Goal: Task Accomplishment & Management: Complete application form

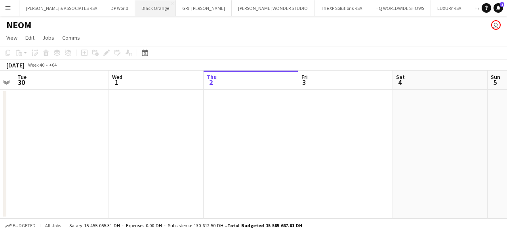
scroll to position [0, 271]
click at [466, 8] on button "Hopscotch Close" at bounding box center [483, 7] width 34 height 15
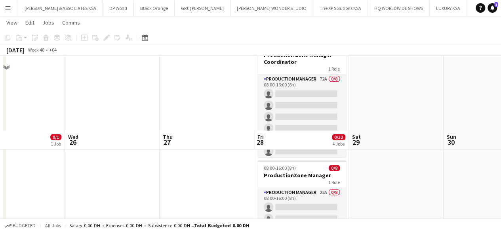
scroll to position [367, 0]
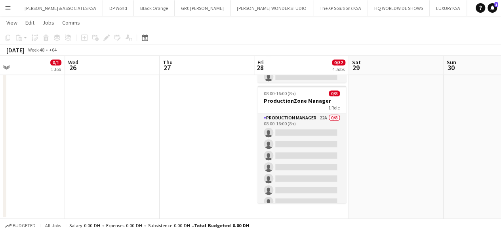
click at [280, 57] on app-board-header-date "Fri 28 0/32 4 Jobs" at bounding box center [301, 65] width 95 height 19
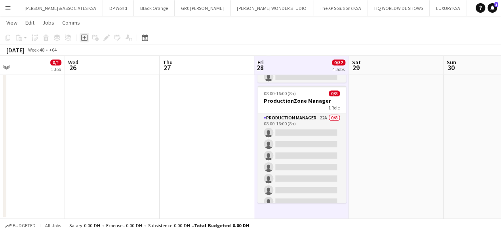
click at [85, 36] on icon "Add job" at bounding box center [84, 37] width 6 height 6
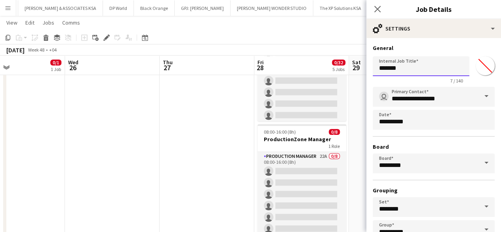
click at [405, 60] on input "*******" at bounding box center [420, 66] width 97 height 20
type input "*"
type input "**********"
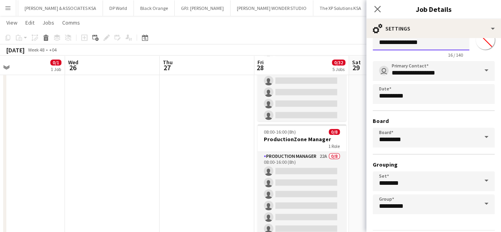
scroll to position [52, 0]
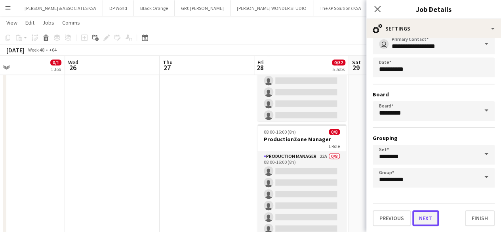
click at [434, 216] on button "Next" at bounding box center [425, 218] width 27 height 16
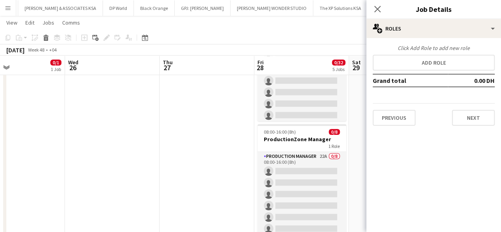
scroll to position [0, 0]
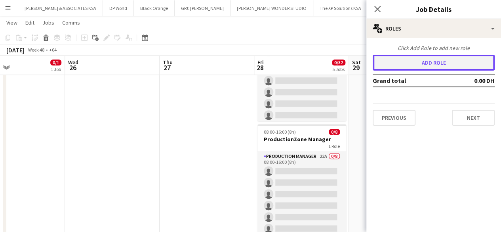
click at [428, 67] on button "Add role" at bounding box center [433, 63] width 122 height 16
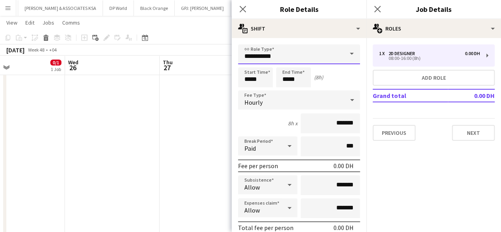
click at [331, 55] on input "**********" at bounding box center [299, 54] width 122 height 20
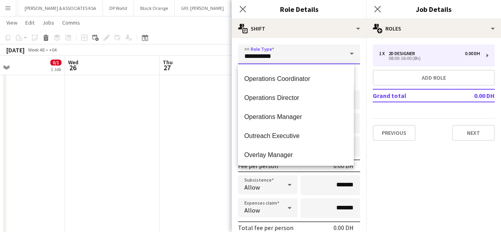
scroll to position [1705, 0]
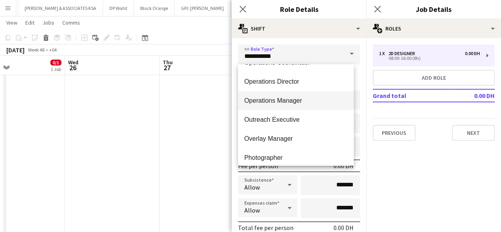
click at [309, 104] on span "Operations Manager" at bounding box center [295, 101] width 103 height 8
type input "**********"
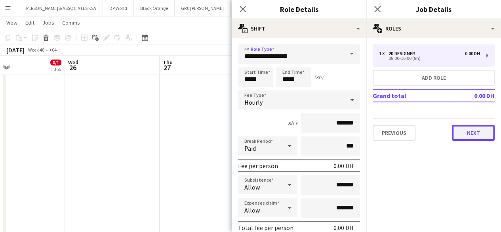
click at [465, 129] on button "Next" at bounding box center [473, 133] width 43 height 16
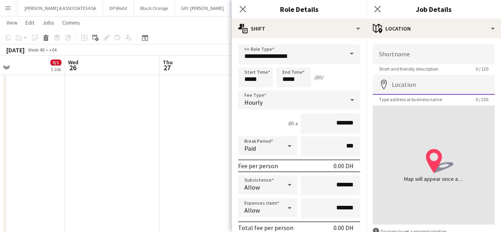
click at [432, 85] on input "Location" at bounding box center [433, 85] width 122 height 20
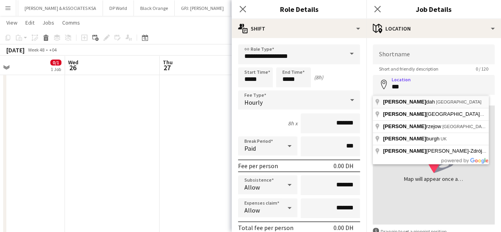
type input "**********"
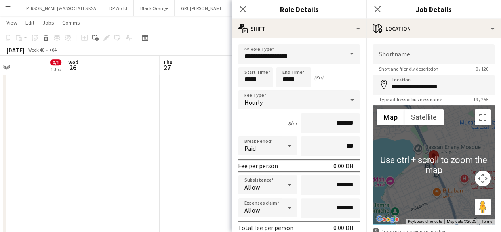
scroll to position [48, 0]
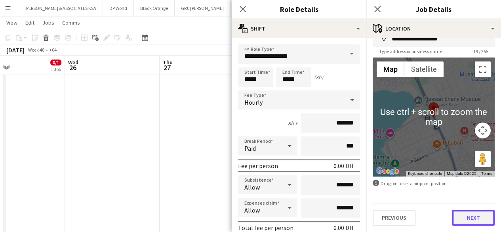
click at [452, 218] on button "Next" at bounding box center [473, 217] width 43 height 16
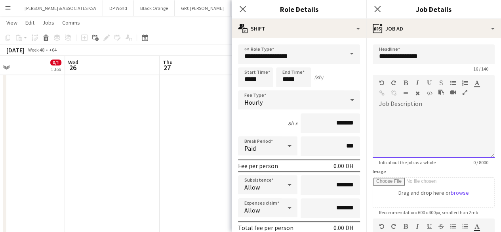
click at [432, 138] on div at bounding box center [433, 133] width 122 height 47
paste div
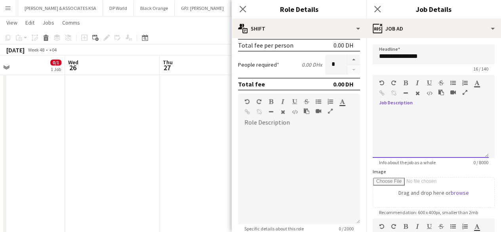
scroll to position [183, 0]
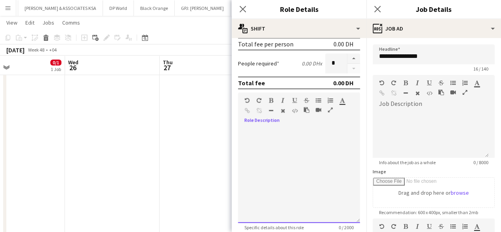
click at [318, 137] on div at bounding box center [299, 174] width 122 height 95
paste div
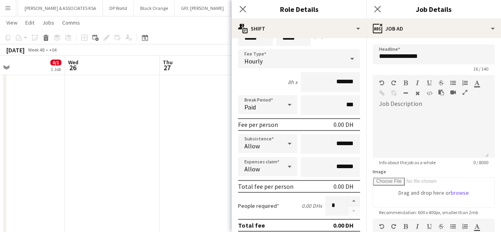
scroll to position [0, 0]
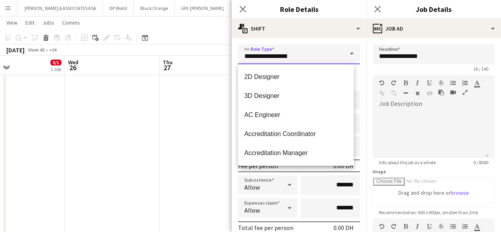
click at [336, 59] on input "**********" at bounding box center [299, 54] width 122 height 20
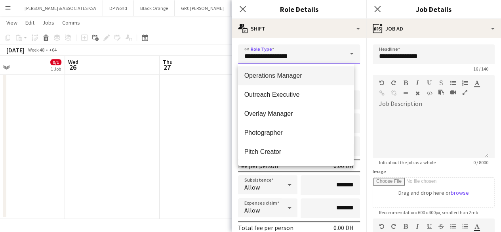
scroll to position [1720, 0]
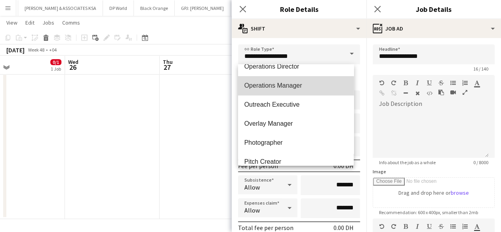
click at [312, 90] on mat-option "Operations Manager" at bounding box center [296, 85] width 116 height 19
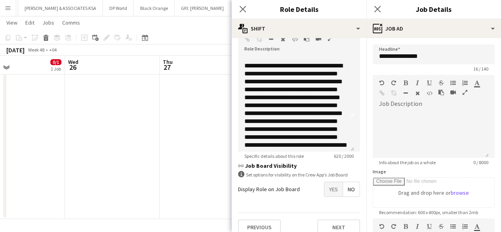
scroll to position [0, 0]
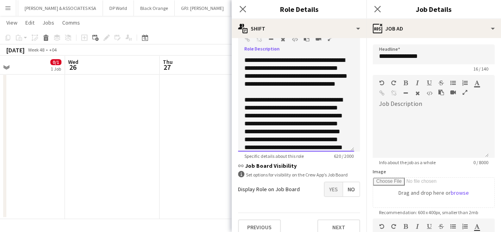
click at [258, 85] on span "**********" at bounding box center [295, 72] width 103 height 30
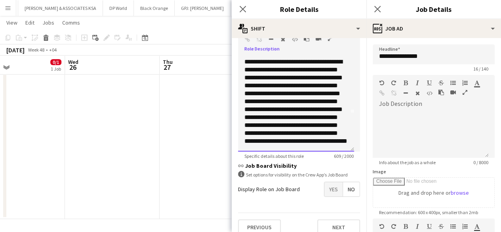
scroll to position [78, 0]
click at [245, 75] on span "**********" at bounding box center [295, 101] width 103 height 85
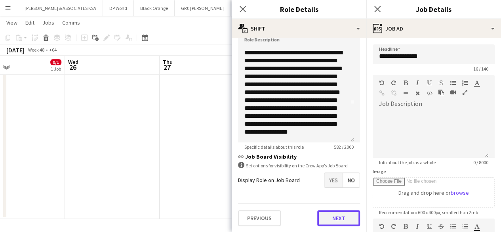
click at [319, 221] on button "Next" at bounding box center [338, 218] width 43 height 16
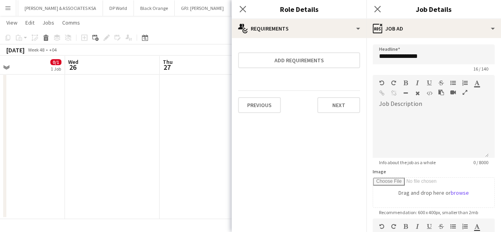
scroll to position [0, 0]
click at [342, 106] on button "Next" at bounding box center [338, 105] width 43 height 16
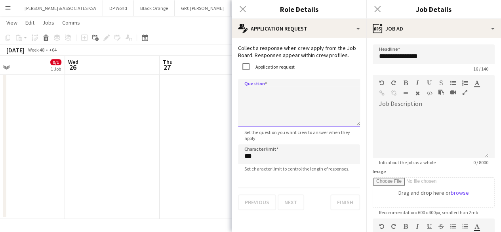
click at [258, 91] on textarea "Question" at bounding box center [299, 102] width 122 height 47
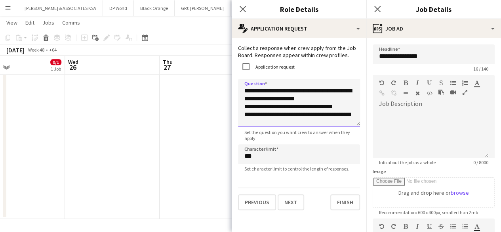
scroll to position [1, 0]
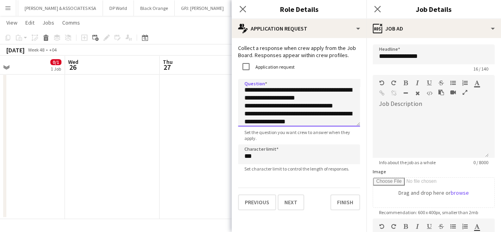
type textarea "**********"
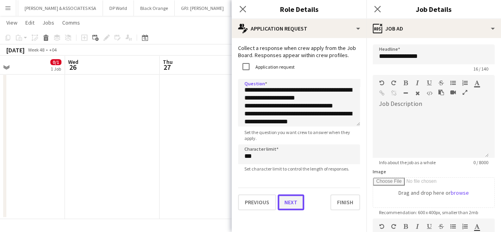
click at [284, 202] on button "Next" at bounding box center [290, 202] width 27 height 16
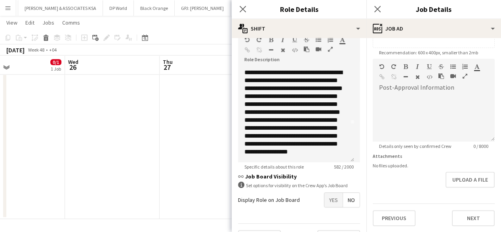
scroll to position [264, 0]
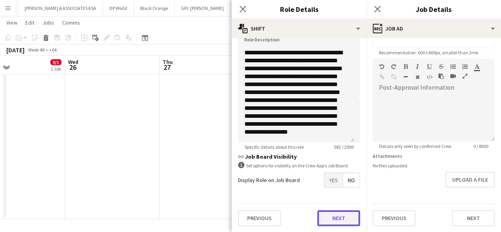
click at [327, 218] on button "Next" at bounding box center [338, 218] width 43 height 16
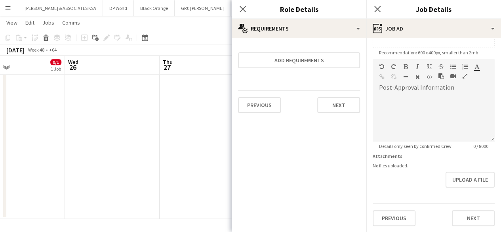
scroll to position [0, 0]
click at [457, 216] on button "Next" at bounding box center [473, 218] width 43 height 16
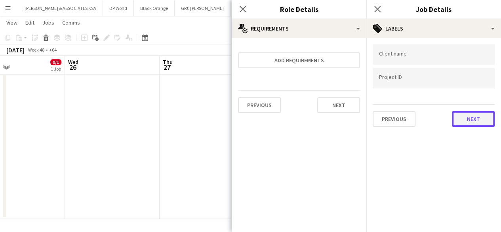
click at [463, 119] on button "Next" at bounding box center [473, 119] width 43 height 16
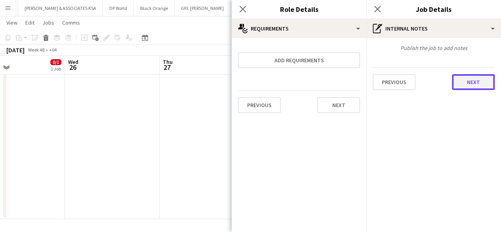
click at [469, 80] on button "Next" at bounding box center [473, 82] width 43 height 16
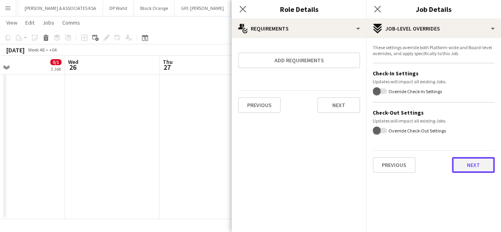
click at [457, 167] on button "Next" at bounding box center [473, 165] width 43 height 16
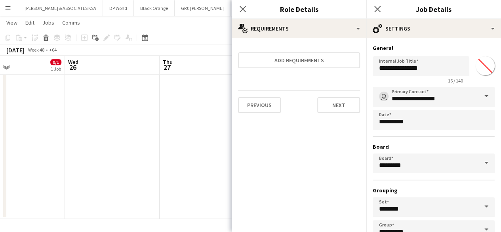
scroll to position [52, 0]
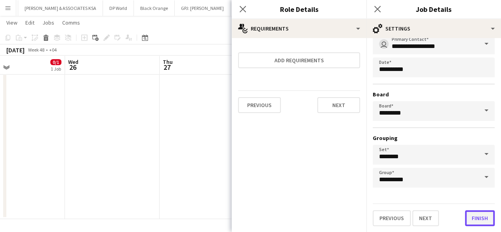
click at [465, 217] on button "Finish" at bounding box center [480, 218] width 30 height 16
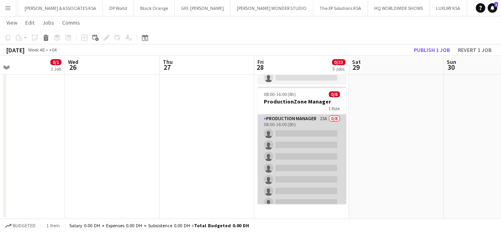
scroll to position [17, 0]
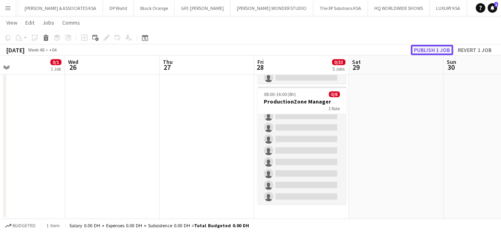
click at [422, 52] on button "Publish 1 job" at bounding box center [431, 50] width 42 height 10
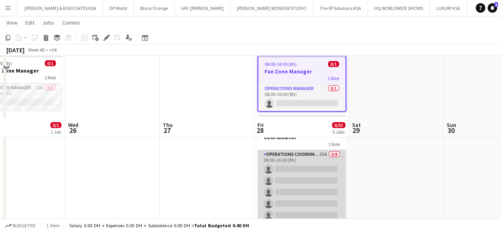
scroll to position [3, 0]
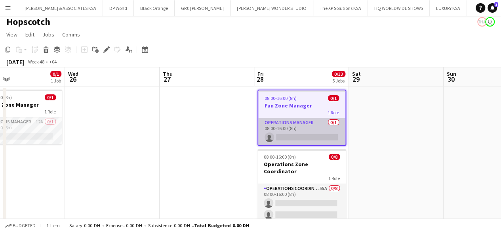
click at [318, 120] on app-card-role "Operations Manager 0/1 08:00-16:00 (8h) single-neutral-actions" at bounding box center [301, 131] width 87 height 27
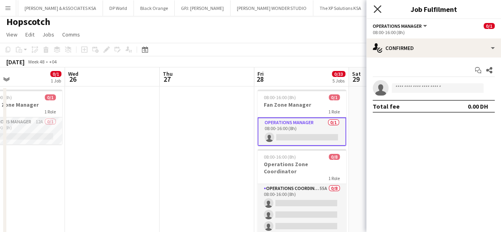
click at [378, 12] on icon "Close pop-in" at bounding box center [377, 9] width 8 height 8
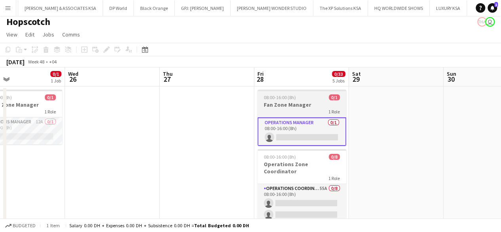
click at [291, 99] on span "08:00-16:00 (8h)" at bounding box center [280, 97] width 32 height 6
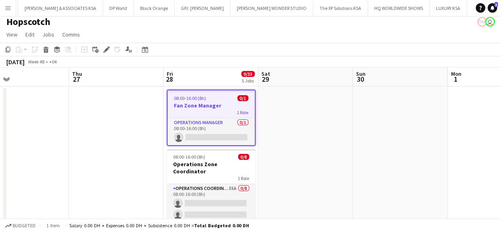
scroll to position [0, 309]
drag, startPoint x: 291, startPoint y: 99, endPoint x: 201, endPoint y: 121, distance: 92.4
click at [109, 52] on icon "Edit" at bounding box center [106, 49] width 6 height 6
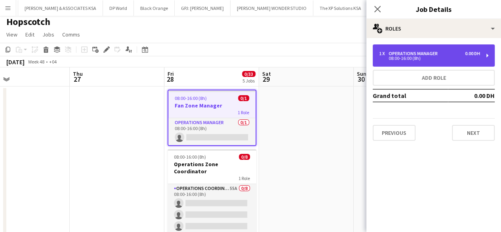
click at [419, 49] on div "1 x Operations Manager 0.00 DH 08:00-16:00 (8h)" at bounding box center [433, 55] width 122 height 22
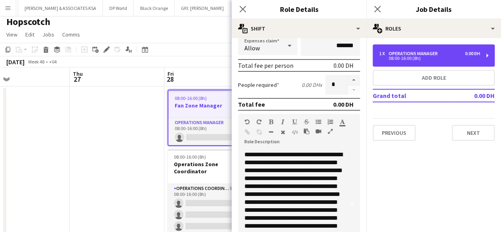
scroll to position [162, 0]
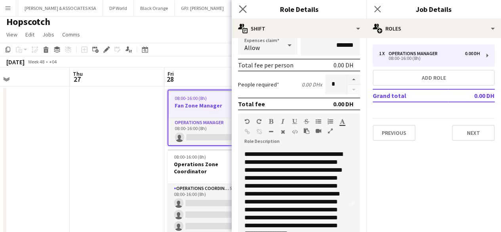
click at [247, 10] on app-icon "Close pop-in" at bounding box center [242, 9] width 11 height 11
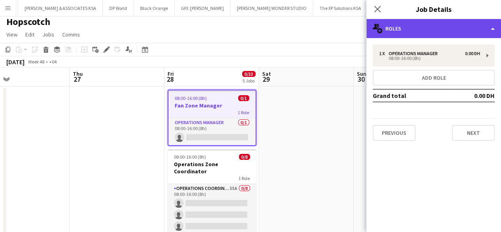
click at [393, 34] on div "multiple-users-add Roles" at bounding box center [433, 28] width 135 height 19
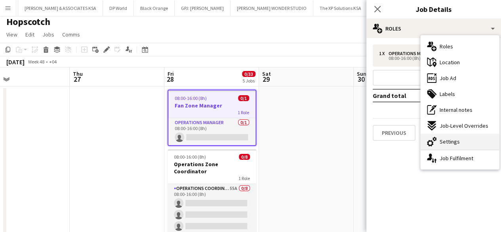
click at [452, 135] on div "cog-double-3 Settings" at bounding box center [459, 141] width 78 height 16
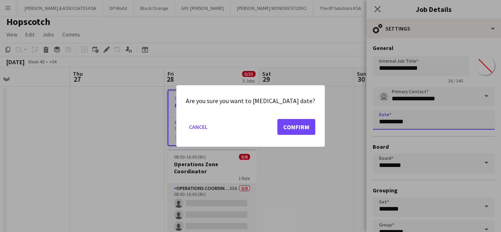
click at [293, 122] on button "Confirm" at bounding box center [296, 127] width 38 height 16
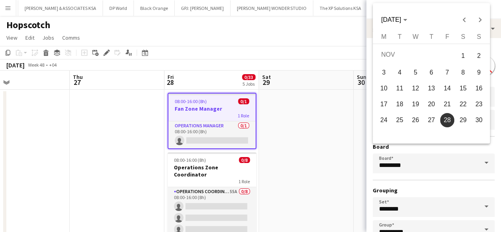
scroll to position [3, 0]
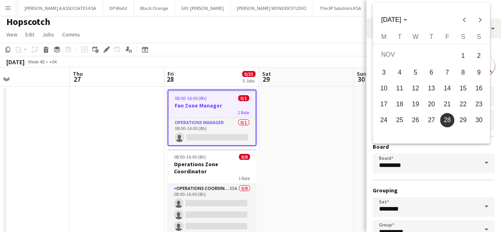
click at [404, 122] on span "25" at bounding box center [399, 120] width 14 height 14
type input "**********"
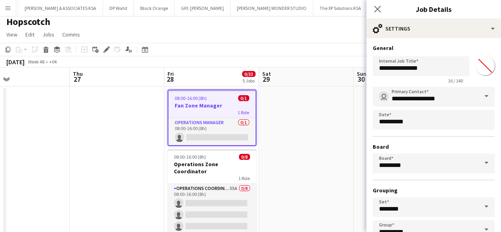
scroll to position [52, 0]
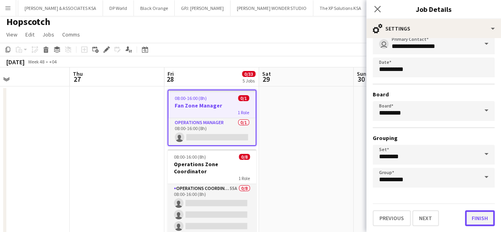
click at [470, 216] on button "Finish" at bounding box center [480, 218] width 30 height 16
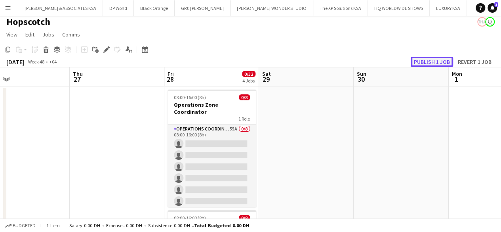
click at [442, 64] on button "Publish 1 job" at bounding box center [431, 62] width 42 height 10
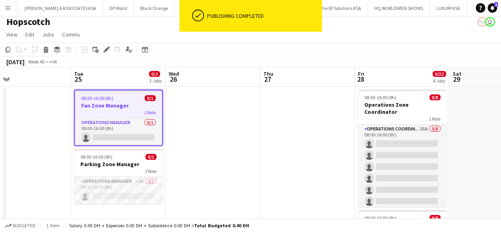
scroll to position [0, 210]
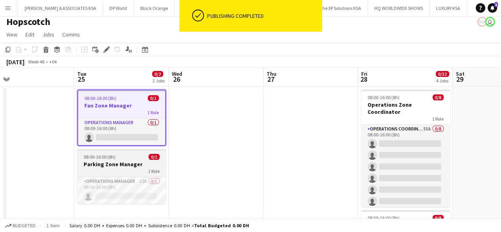
click at [113, 157] on span "08:00-16:00 (8h)" at bounding box center [100, 157] width 32 height 6
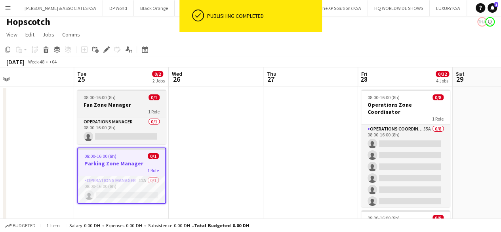
click at [115, 112] on div "1 Role" at bounding box center [121, 111] width 89 height 6
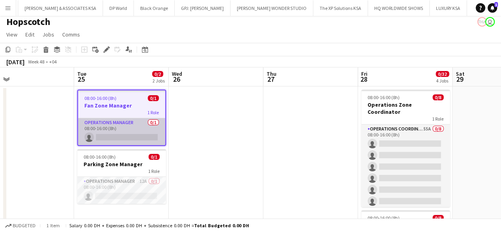
click at [106, 124] on app-card-role "Operations Manager 0/1 08:00-16:00 (8h) single-neutral-actions" at bounding box center [121, 131] width 87 height 27
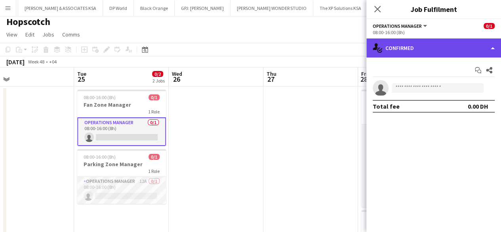
click at [398, 47] on div "single-neutral-actions-check-2 Confirmed" at bounding box center [433, 47] width 135 height 19
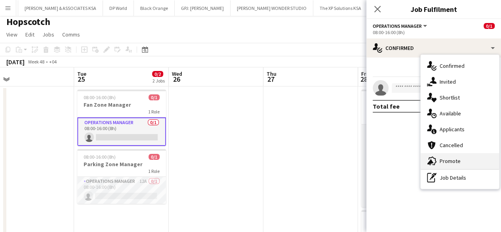
click at [457, 163] on span "Promote" at bounding box center [449, 160] width 21 height 7
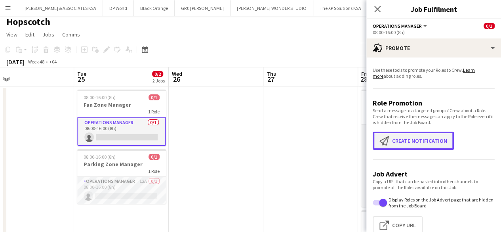
click at [433, 144] on button "Create notification Create notification" at bounding box center [412, 140] width 81 height 18
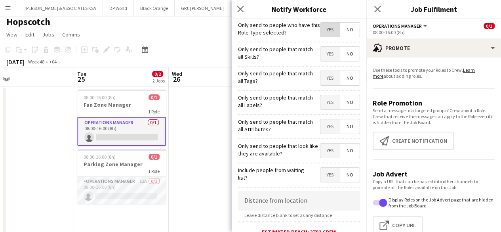
click at [326, 32] on span "Yes" at bounding box center [329, 30] width 19 height 14
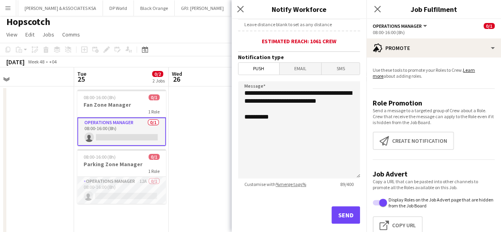
scroll to position [204, 0]
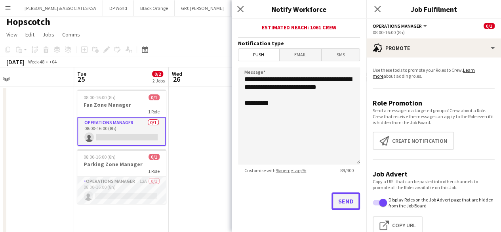
click at [334, 196] on button "Send" at bounding box center [345, 200] width 28 height 17
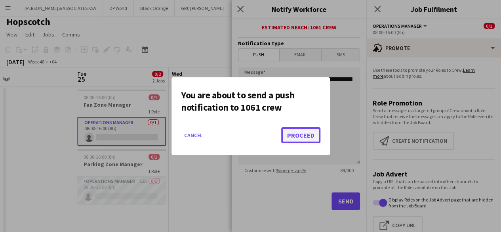
click at [309, 134] on button "Proceed" at bounding box center [300, 135] width 39 height 16
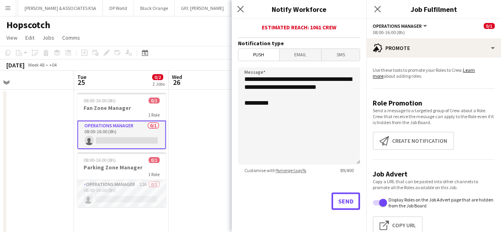
scroll to position [3, 0]
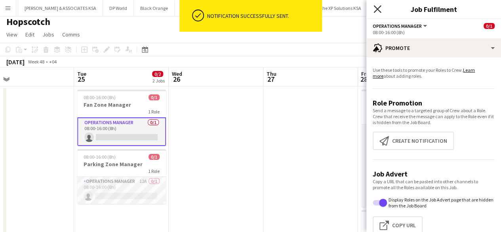
click at [378, 12] on icon "Close pop-in" at bounding box center [377, 9] width 8 height 8
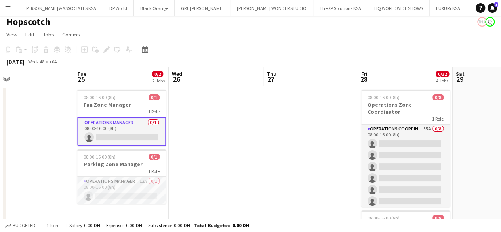
click at [397, 85] on app-board-header-date "Fri 28 0/32 4 Jobs" at bounding box center [405, 76] width 95 height 19
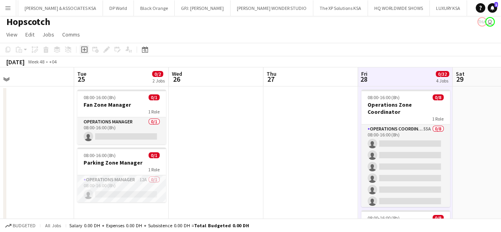
click at [87, 53] on icon "Add job" at bounding box center [84, 49] width 6 height 6
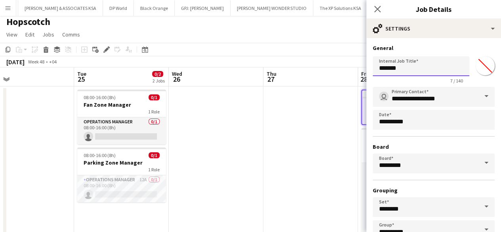
click at [417, 71] on input "*******" at bounding box center [420, 66] width 97 height 20
type input "*"
click at [391, 65] on input "**********" at bounding box center [417, 66] width 91 height 20
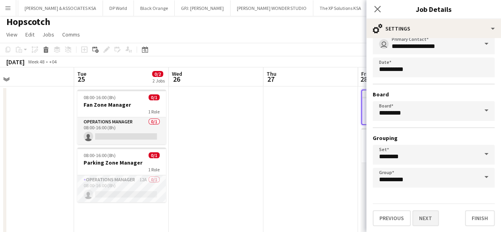
type input "**********"
click at [419, 220] on button "Next" at bounding box center [425, 218] width 27 height 16
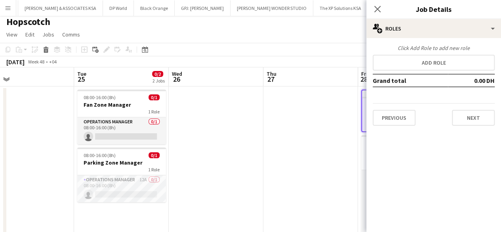
scroll to position [0, 0]
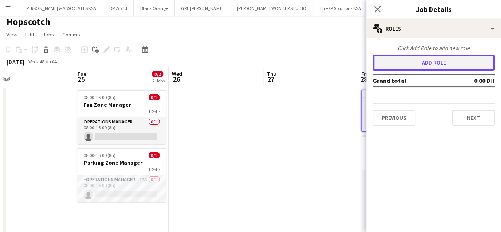
click at [431, 60] on button "Add role" at bounding box center [433, 63] width 122 height 16
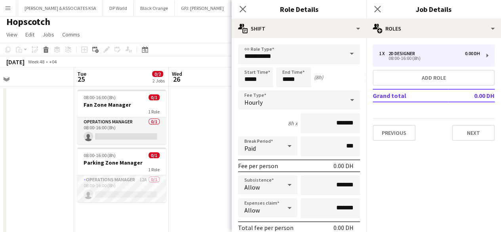
click at [343, 55] on span at bounding box center [351, 53] width 17 height 19
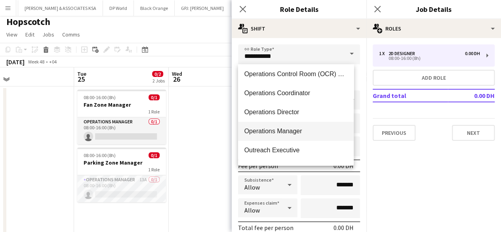
scroll to position [1675, 0]
click at [307, 131] on span "Operations Manager" at bounding box center [295, 131] width 103 height 8
click at [307, 131] on input "*******" at bounding box center [329, 123] width 59 height 20
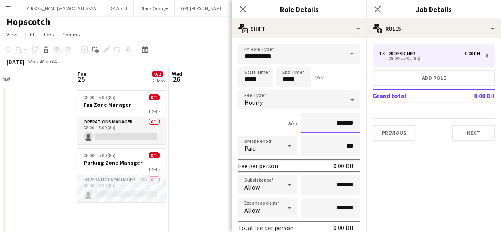
type input "**********"
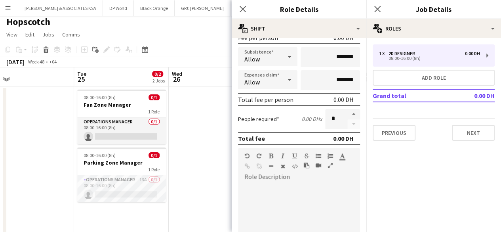
scroll to position [128, 0]
click at [294, 186] on div at bounding box center [299, 229] width 122 height 95
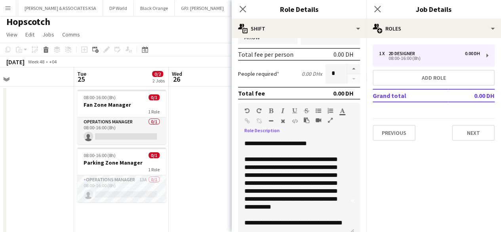
scroll to position [264, 0]
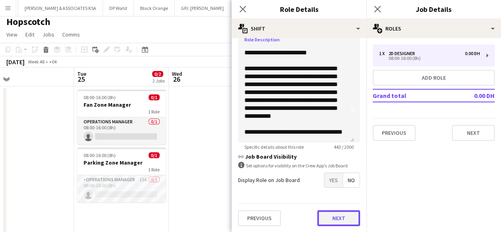
click at [317, 214] on button "Next" at bounding box center [338, 218] width 43 height 16
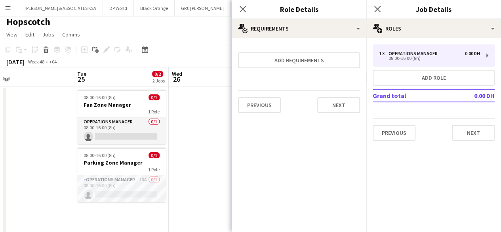
scroll to position [0, 0]
click at [337, 110] on button "Next" at bounding box center [338, 105] width 43 height 16
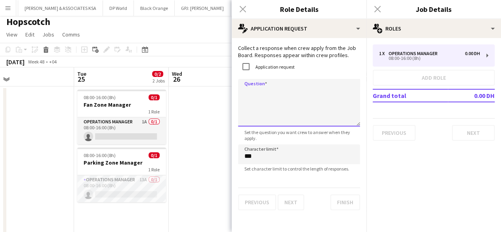
click at [264, 102] on textarea "Question" at bounding box center [299, 102] width 122 height 47
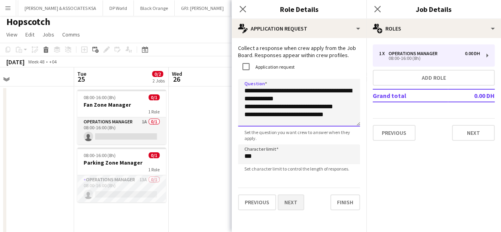
type textarea "**********"
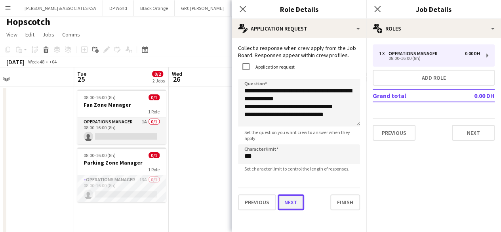
click at [281, 204] on button "Next" at bounding box center [290, 202] width 27 height 16
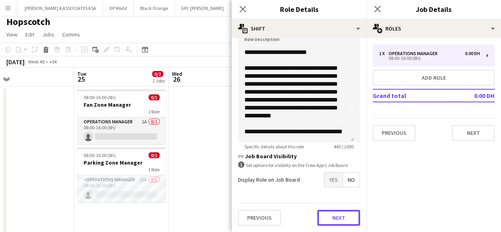
scroll to position [264, 0]
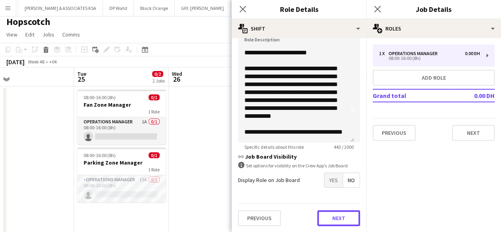
click at [321, 197] on form "**********" at bounding box center [299, 6] width 135 height 451
click at [340, 213] on button "Next" at bounding box center [338, 218] width 43 height 16
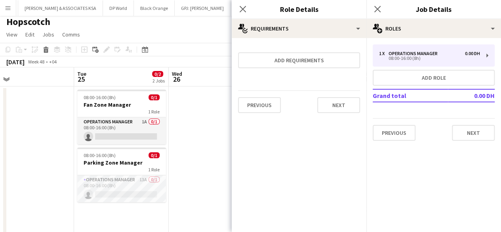
scroll to position [0, 0]
click at [346, 111] on button "Next" at bounding box center [338, 105] width 43 height 16
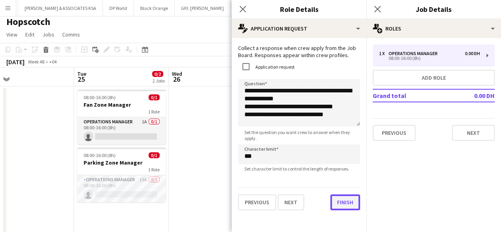
click at [335, 214] on div "**********" at bounding box center [299, 127] width 135 height 178
click at [338, 205] on button "Finish" at bounding box center [345, 202] width 30 height 16
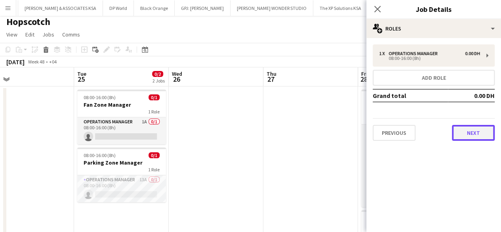
click at [464, 133] on button "Next" at bounding box center [473, 133] width 43 height 16
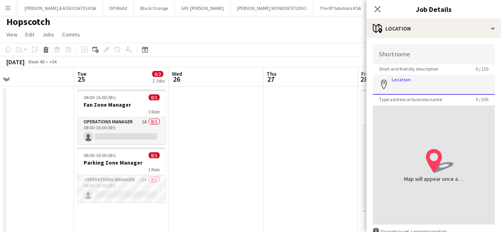
click at [439, 94] on input "Location" at bounding box center [433, 85] width 122 height 20
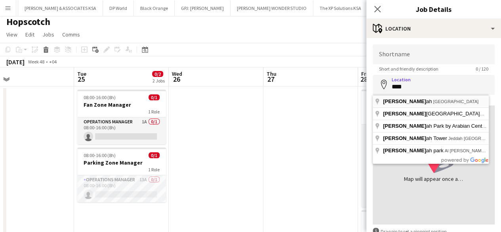
type input "**********"
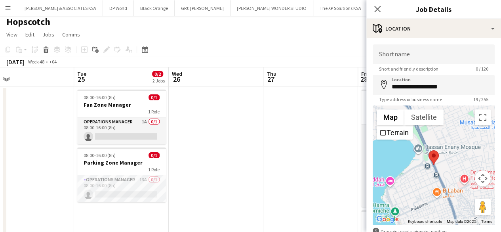
scroll to position [48, 0]
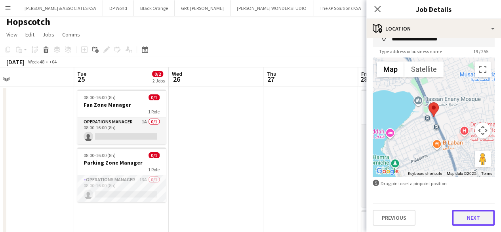
click at [457, 213] on button "Next" at bounding box center [473, 217] width 43 height 16
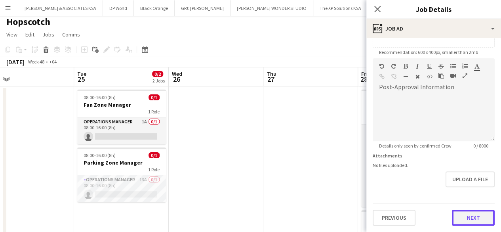
scroll to position [159, 0]
click at [461, 190] on form "**********" at bounding box center [433, 55] width 135 height 341
click at [457, 217] on button "Next" at bounding box center [473, 218] width 43 height 16
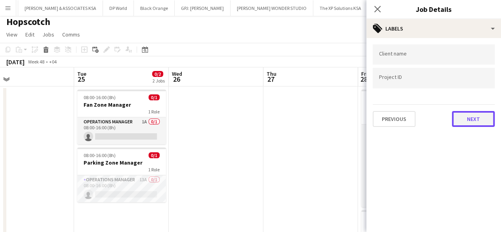
click at [473, 114] on button "Next" at bounding box center [473, 119] width 43 height 16
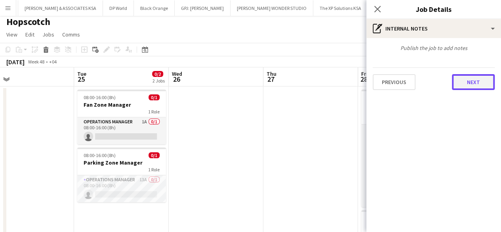
click at [473, 84] on button "Next" at bounding box center [473, 82] width 43 height 16
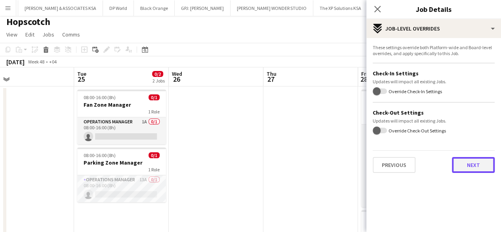
click at [467, 168] on button "Next" at bounding box center [473, 165] width 43 height 16
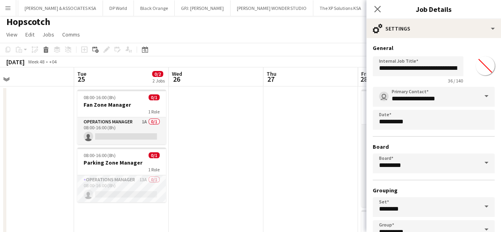
scroll to position [52, 0]
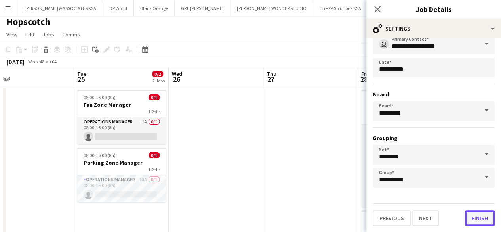
click at [472, 217] on button "Finish" at bounding box center [480, 218] width 30 height 16
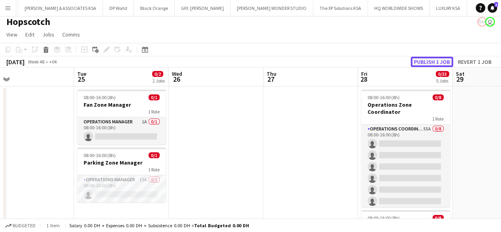
click at [436, 64] on button "Publish 1 job" at bounding box center [431, 62] width 42 height 10
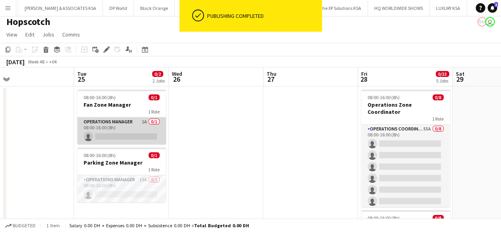
click at [120, 133] on app-card-role "Operations Manager 1A 0/1 08:00-16:00 (8h) single-neutral-actions" at bounding box center [121, 130] width 89 height 27
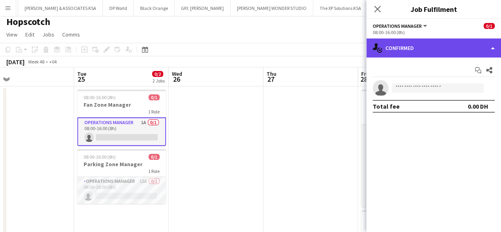
click at [399, 49] on div "single-neutral-actions-check-2 Confirmed" at bounding box center [433, 47] width 135 height 19
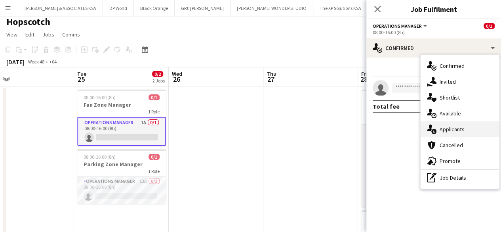
click at [446, 126] on span "Applicants" at bounding box center [451, 128] width 25 height 7
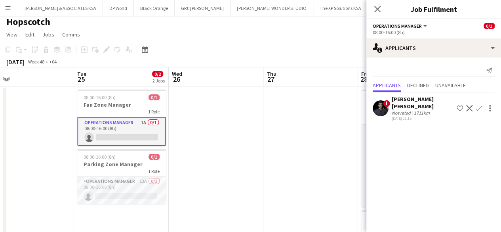
click at [427, 116] on div "[DATE] 21:15" at bounding box center [422, 118] width 62 height 5
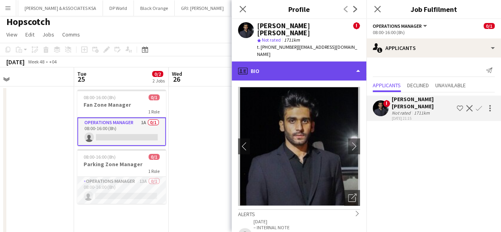
click at [302, 61] on div "profile Bio" at bounding box center [299, 70] width 135 height 19
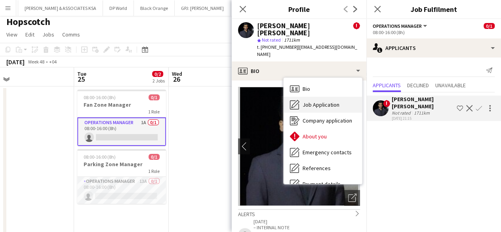
click at [312, 101] on span "Job Application" at bounding box center [320, 104] width 37 height 7
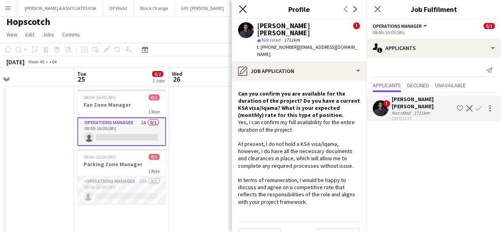
click at [243, 10] on icon at bounding box center [243, 9] width 8 height 8
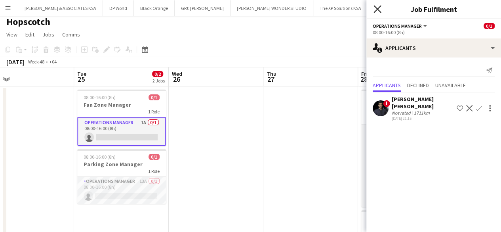
click at [376, 7] on icon "Close pop-in" at bounding box center [377, 9] width 8 height 8
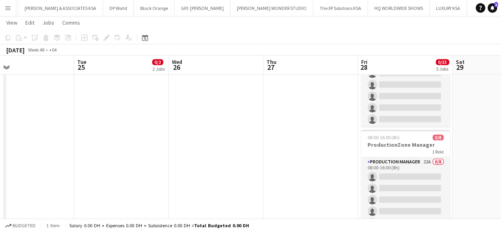
scroll to position [433, 0]
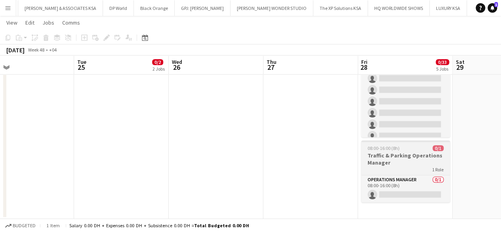
click at [381, 154] on h3 "Traffic & Parking Operations Manager" at bounding box center [405, 159] width 89 height 14
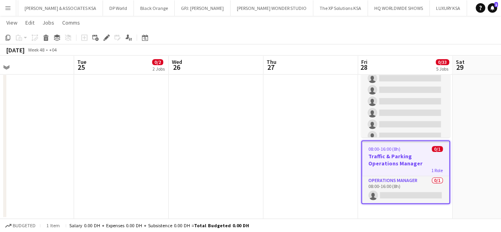
click at [389, 156] on h3 "Traffic & Parking Operations Manager" at bounding box center [405, 159] width 87 height 14
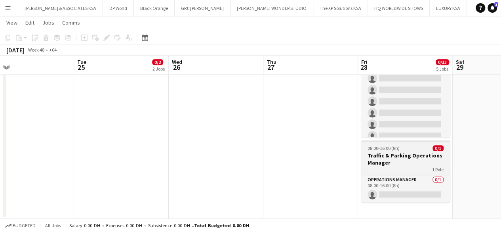
click at [389, 172] on div "1 Role" at bounding box center [405, 169] width 89 height 6
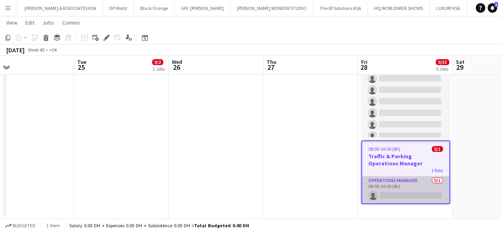
click at [389, 181] on app-card-role "Operations Manager 0/1 08:00-16:00 (8h) single-neutral-actions" at bounding box center [405, 189] width 87 height 27
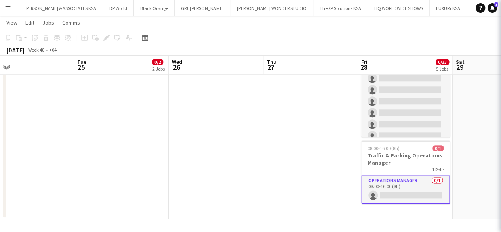
click at [389, 181] on app-card-role "Operations Manager 0/1 08:00-16:00 (8h) single-neutral-actions" at bounding box center [405, 189] width 89 height 28
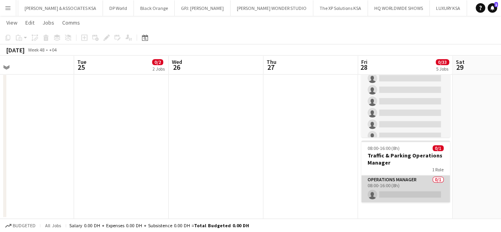
click at [389, 181] on app-card-role "Operations Manager 0/1 08:00-16:00 (8h) single-neutral-actions" at bounding box center [405, 188] width 89 height 27
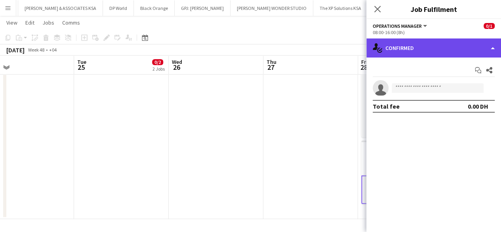
click at [414, 50] on div "single-neutral-actions-check-2 Confirmed" at bounding box center [433, 47] width 135 height 19
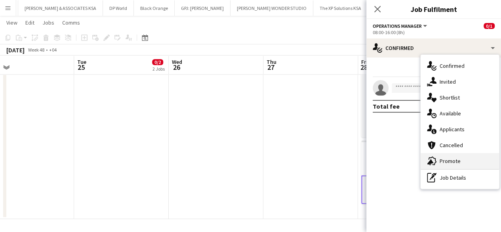
click at [459, 158] on span "Promote" at bounding box center [449, 160] width 21 height 7
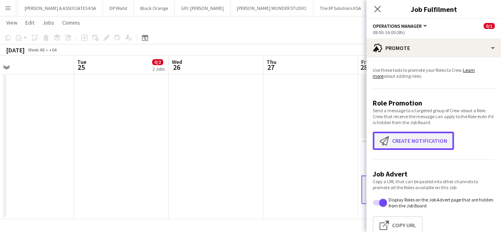
click at [435, 141] on button "Create notification Create notification" at bounding box center [412, 140] width 81 height 18
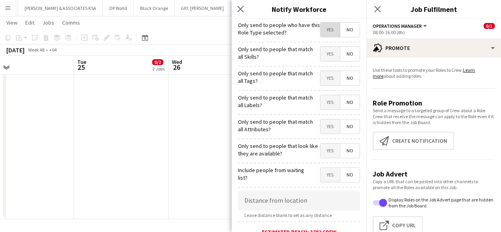
click at [325, 32] on span "Yes" at bounding box center [329, 30] width 19 height 14
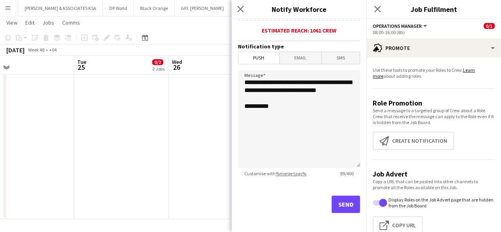
scroll to position [204, 0]
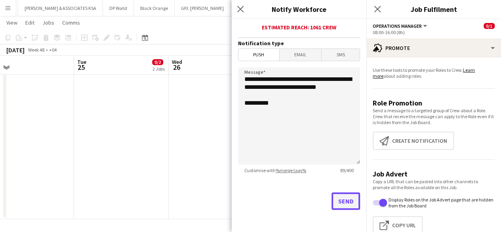
click at [337, 200] on button "Send" at bounding box center [345, 200] width 28 height 17
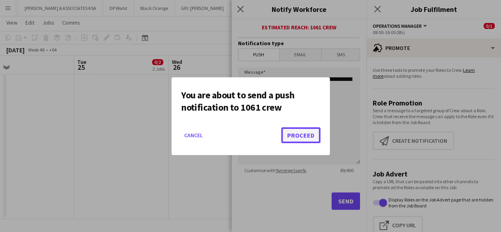
click at [289, 133] on button "Proceed" at bounding box center [300, 135] width 39 height 16
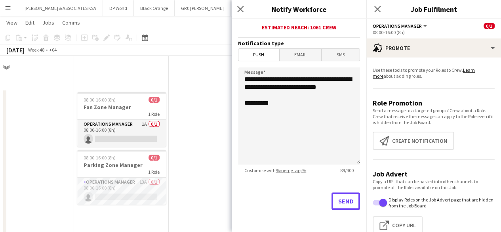
scroll to position [433, 0]
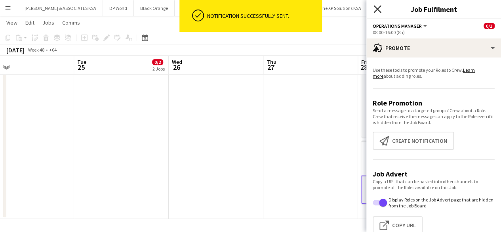
click at [379, 12] on icon at bounding box center [377, 9] width 8 height 8
